Goal: Task Accomplishment & Management: Complete application form

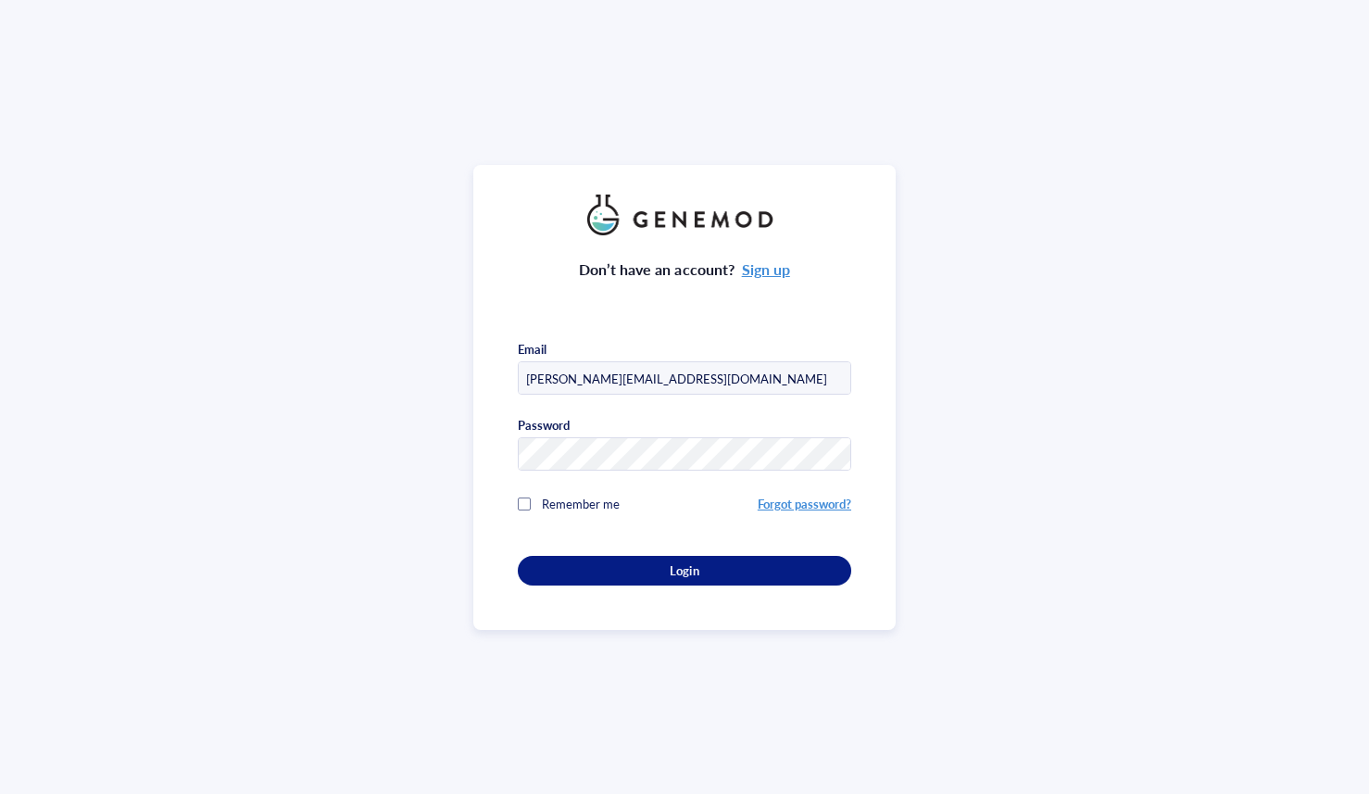
click at [632, 568] on div "Login" at bounding box center [684, 570] width 274 height 17
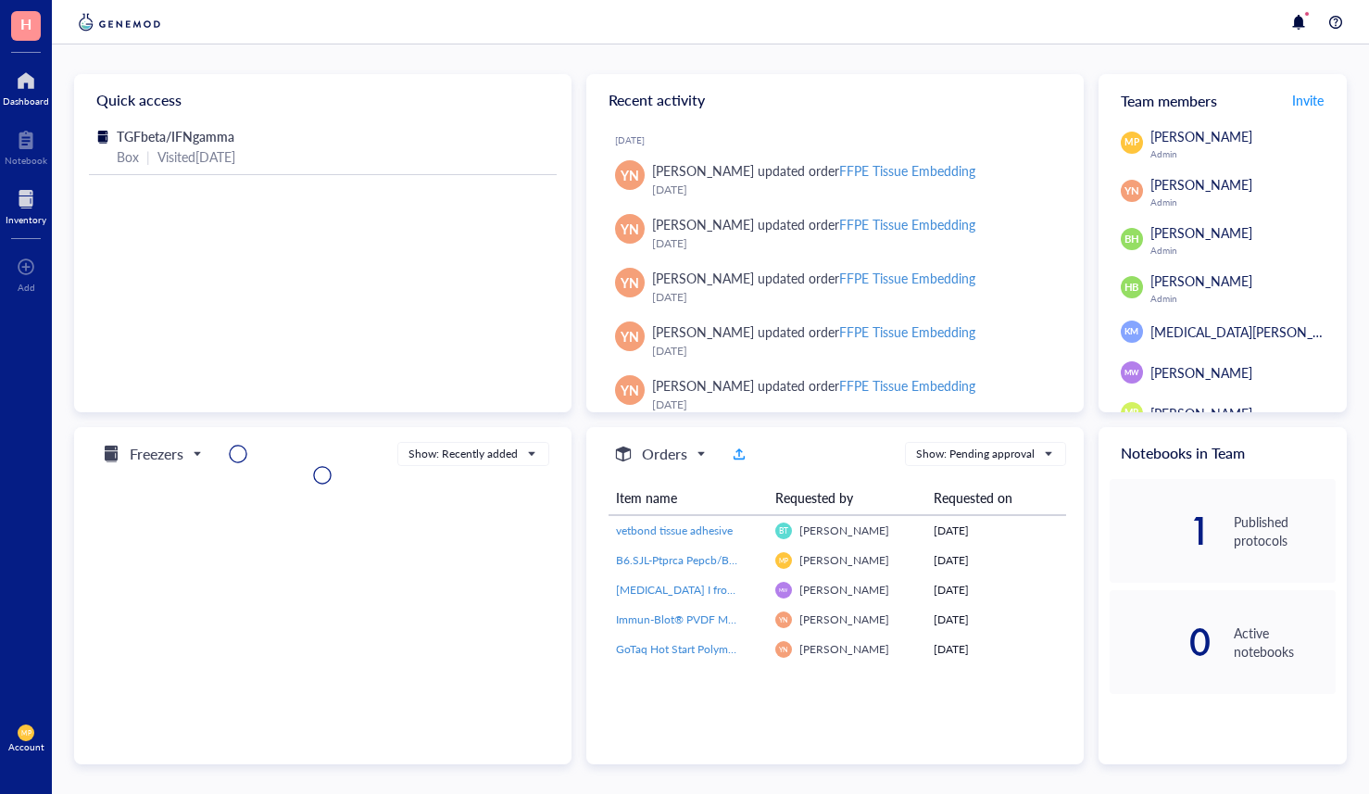
click at [24, 200] on div at bounding box center [26, 199] width 41 height 30
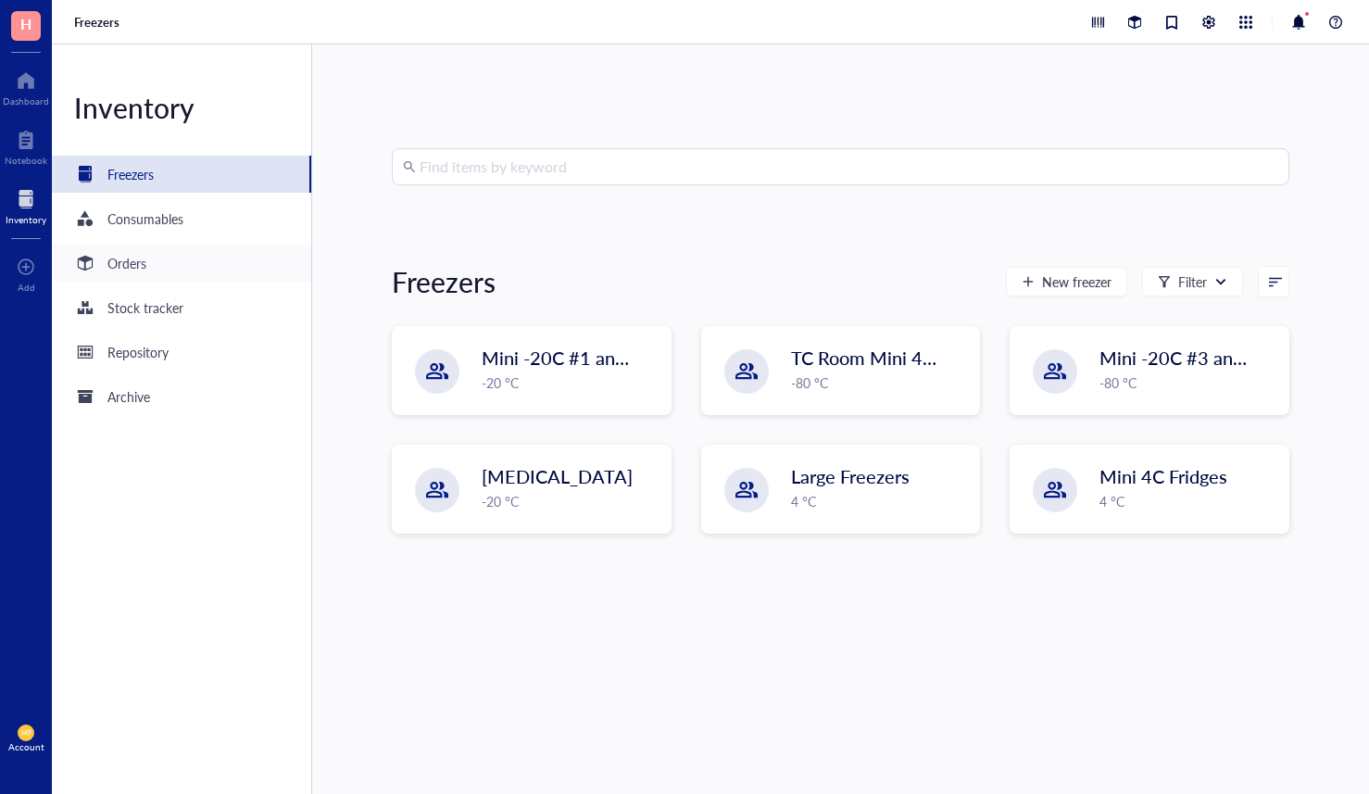
click at [131, 279] on div "Orders" at bounding box center [181, 262] width 259 height 37
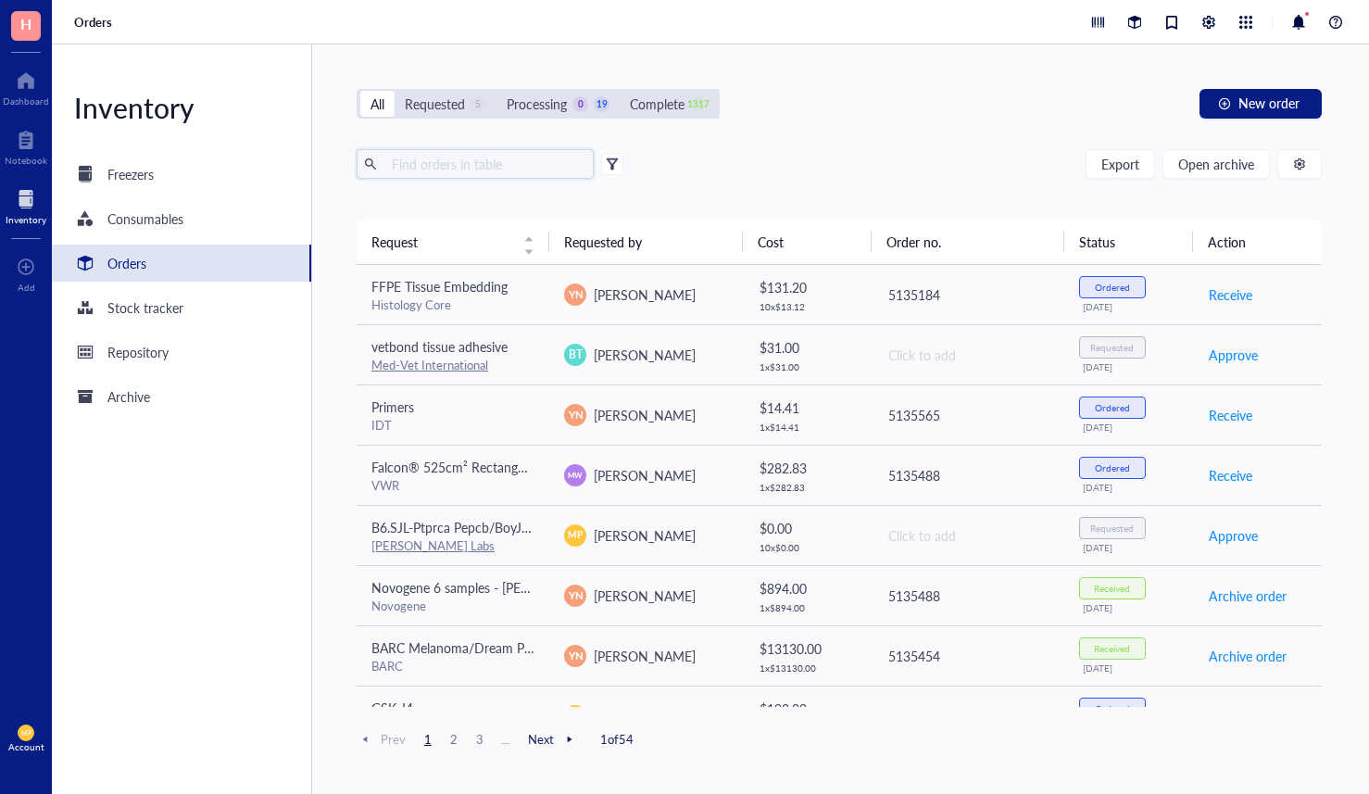
click at [436, 174] on input "text" at bounding box center [485, 164] width 202 height 28
type input "cd8"
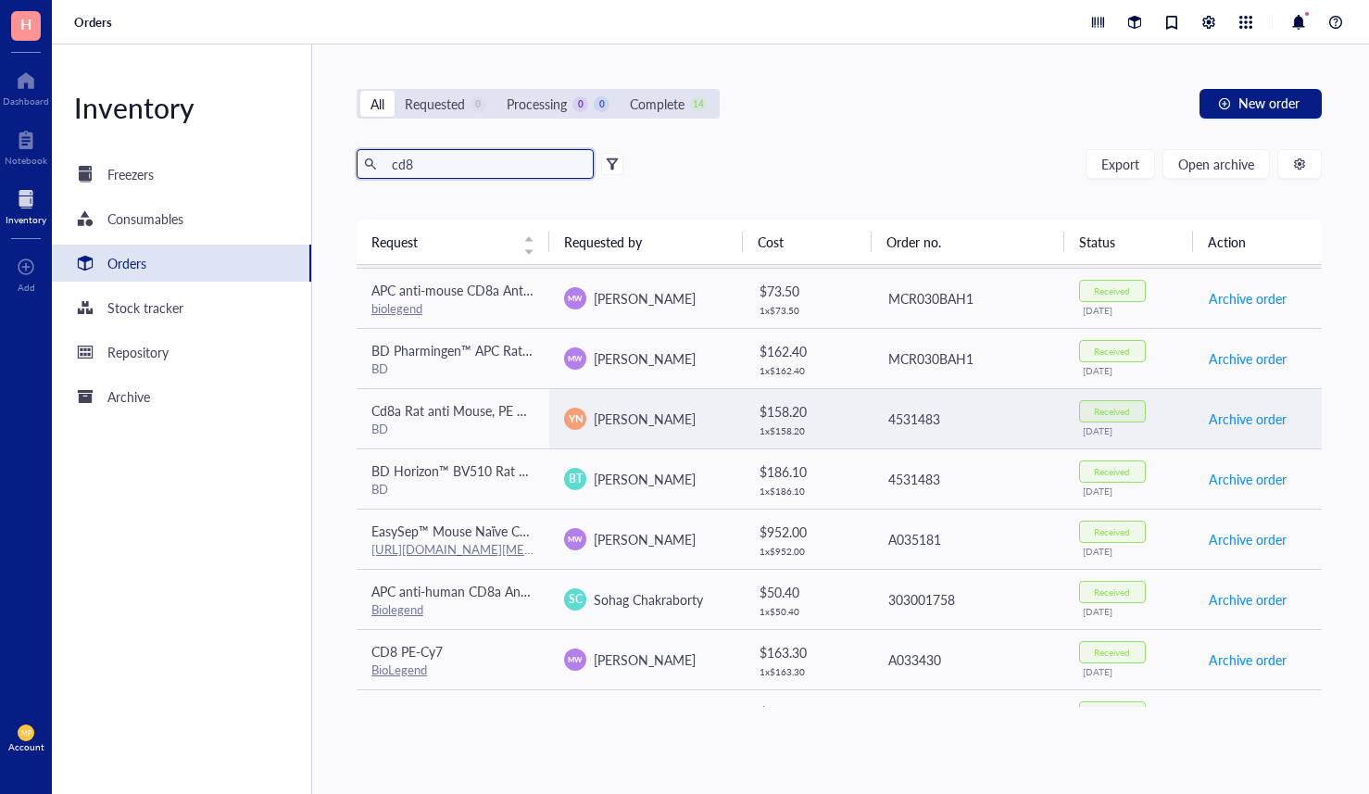
scroll to position [181, 0]
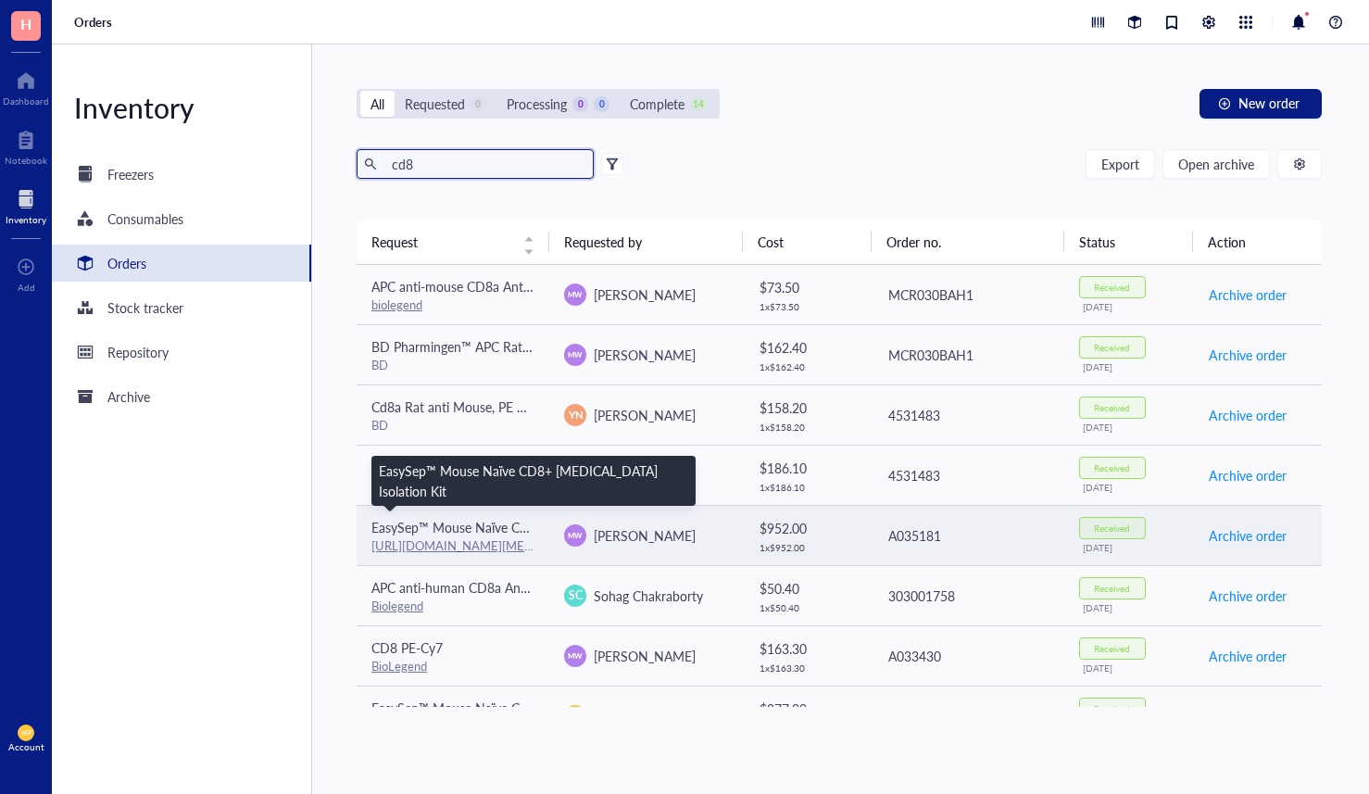
click at [487, 528] on span "EasySep™ Mouse Naïve CD8+ [MEDICAL_DATA] Isolation Kit" at bounding box center [546, 527] width 351 height 19
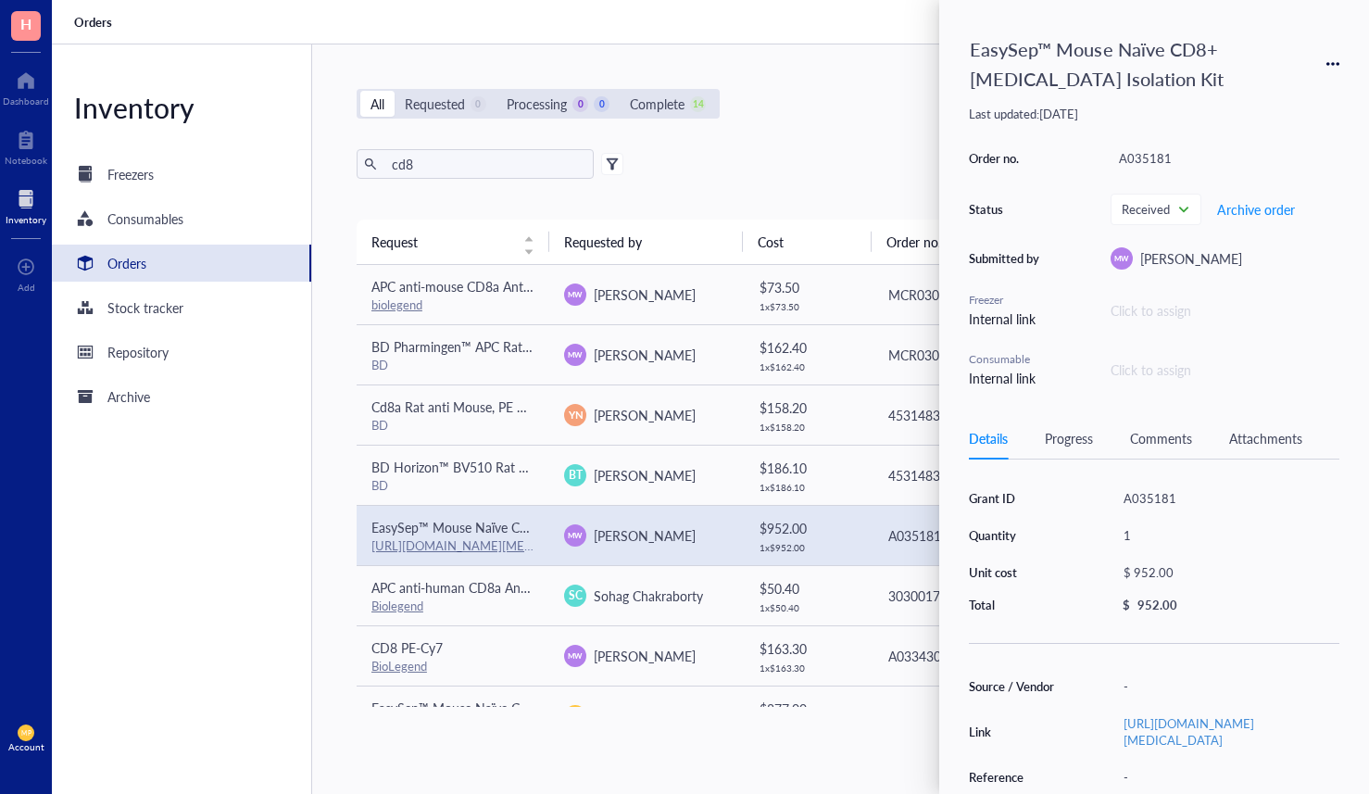
click at [1330, 60] on icon at bounding box center [1332, 63] width 13 height 13
click at [1310, 86] on span "Request again" at bounding box center [1267, 91] width 117 height 20
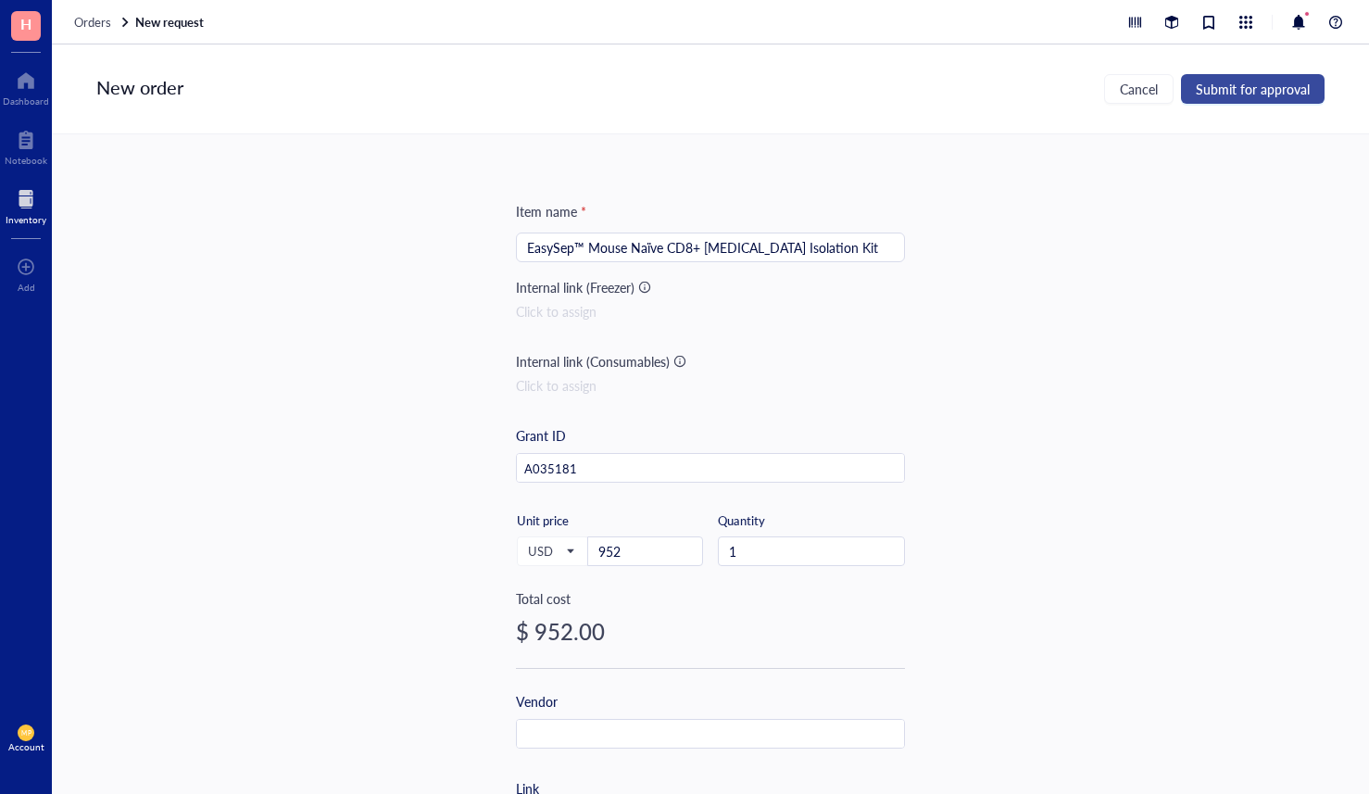
click at [1261, 92] on span "Submit for approval" at bounding box center [1253, 88] width 114 height 15
